Goal: Task Accomplishment & Management: Use online tool/utility

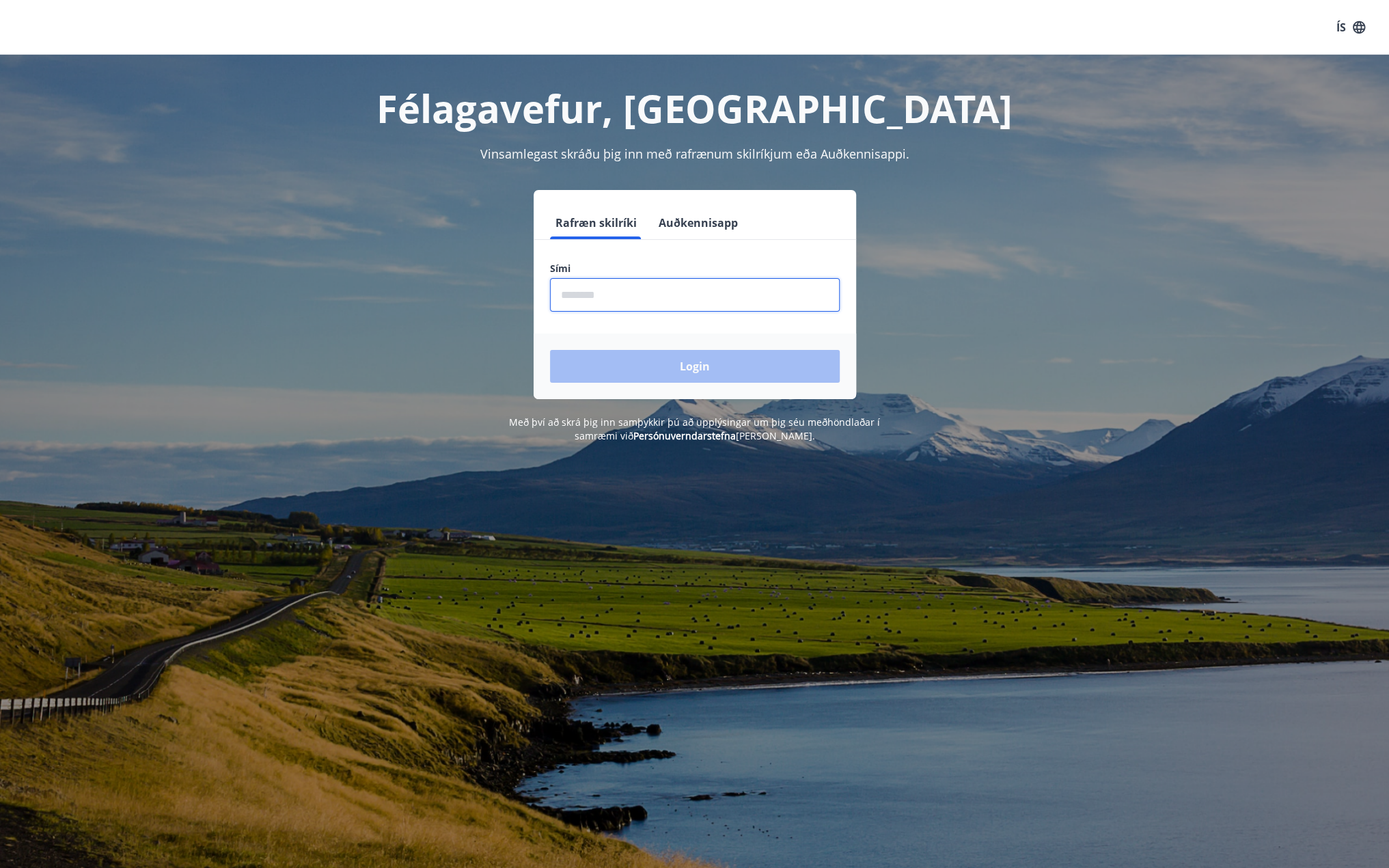
click at [724, 280] on input "phone" at bounding box center [695, 295] width 290 height 34
type input "********"
click at [690, 360] on button "Login" at bounding box center [695, 366] width 290 height 33
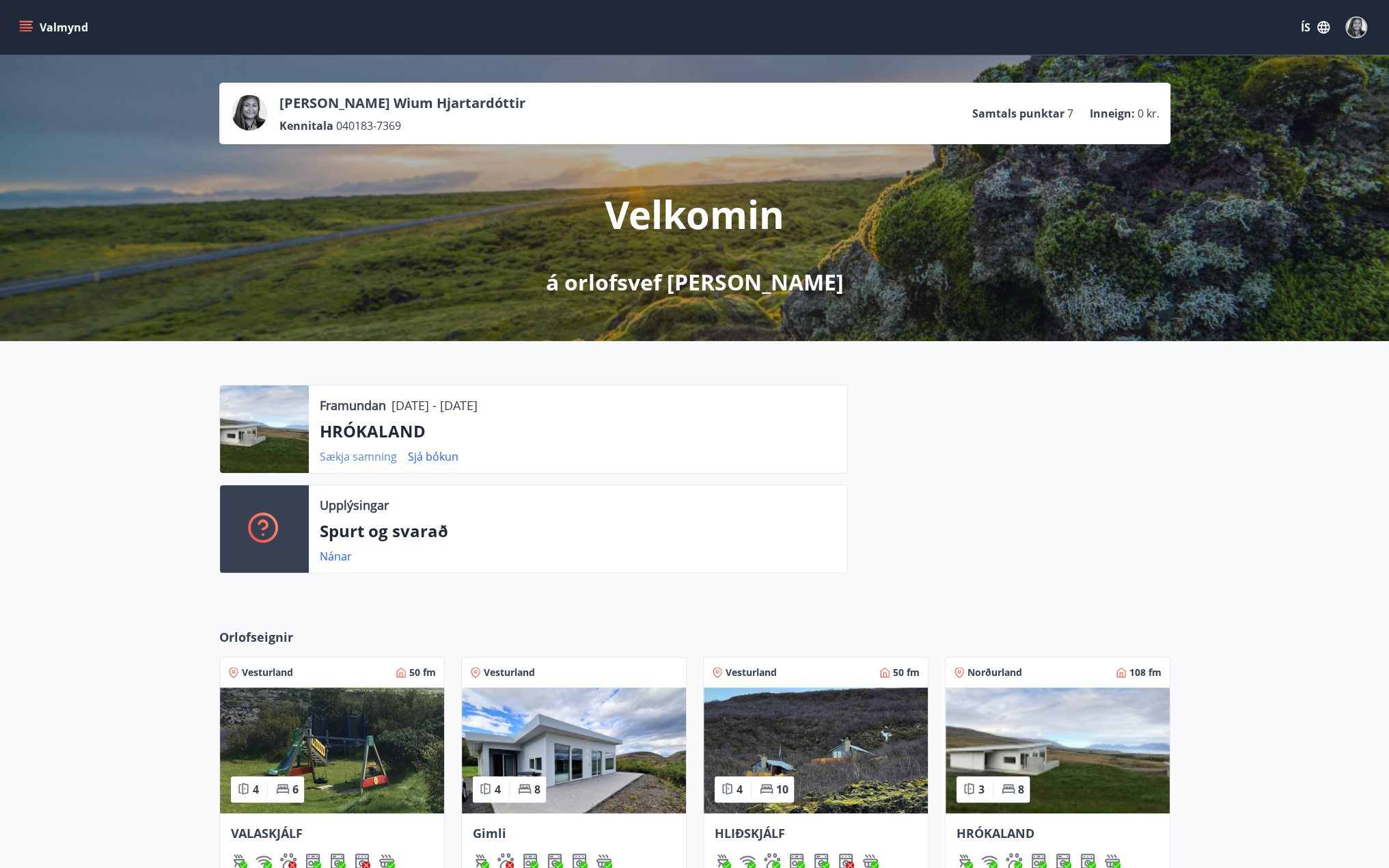
click at [350, 460] on link "Sækja samning" at bounding box center [358, 456] width 78 height 15
